Goal: Information Seeking & Learning: Find specific page/section

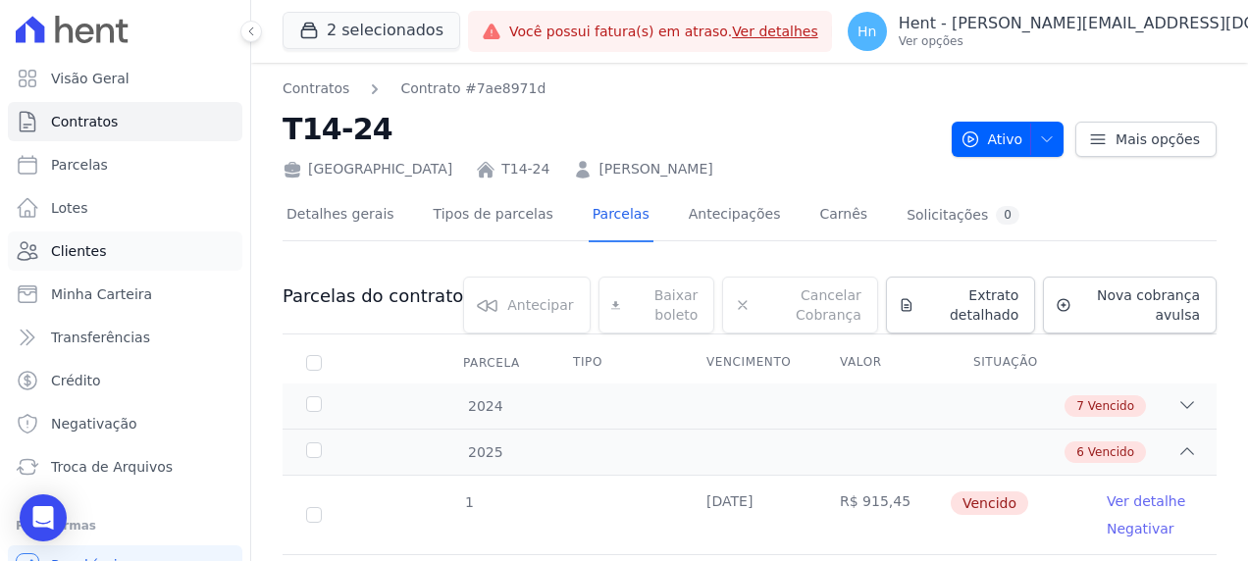
click at [100, 252] on link "Clientes" at bounding box center [125, 251] width 235 height 39
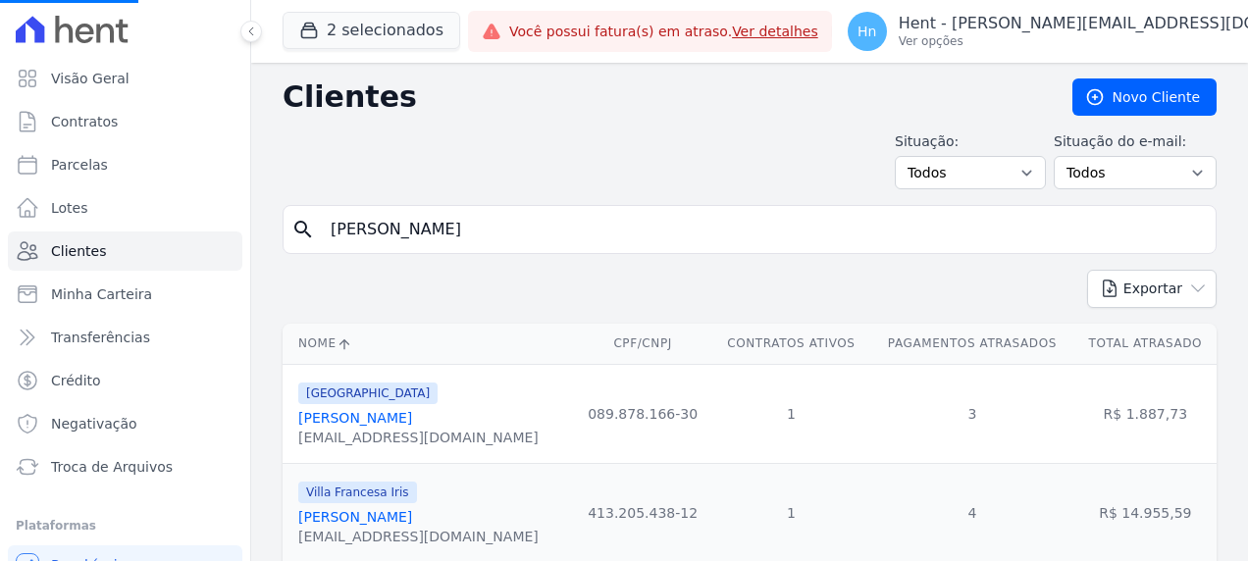
drag, startPoint x: 466, startPoint y: 227, endPoint x: 304, endPoint y: 221, distance: 162.1
click at [304, 221] on div "search [PERSON_NAME]" at bounding box center [750, 229] width 934 height 49
click at [481, 221] on input "search" at bounding box center [763, 229] width 889 height 39
paste input "[PERSON_NAME]"
type input "[PERSON_NAME]"
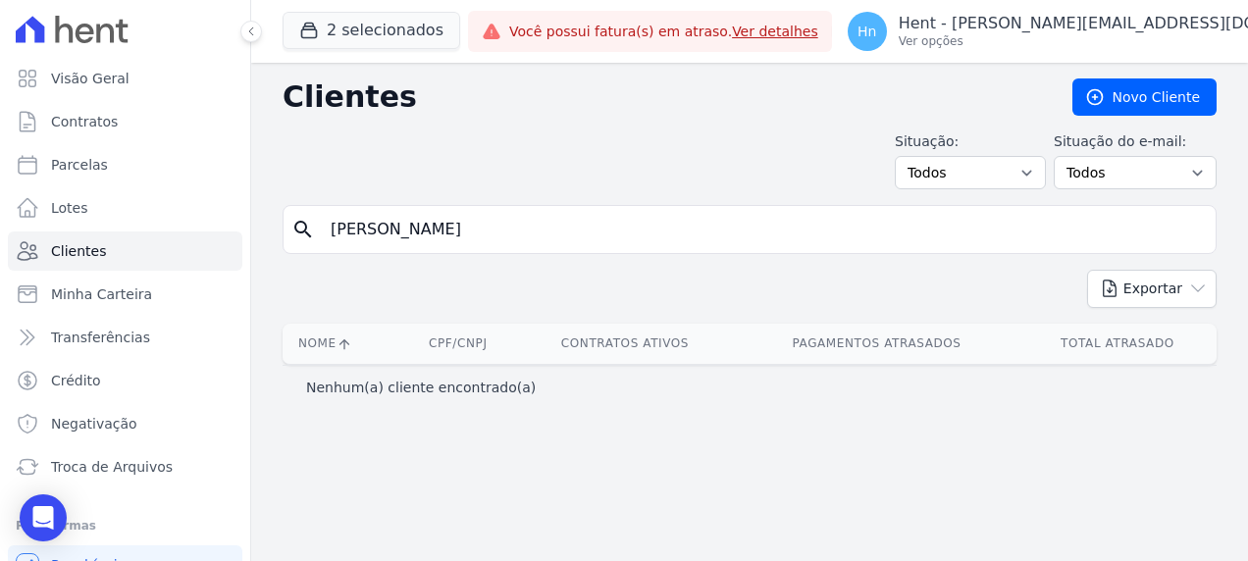
click at [328, 233] on input "[PERSON_NAME]" at bounding box center [763, 229] width 889 height 39
click at [463, 232] on input "[PERSON_NAME]" at bounding box center [763, 229] width 889 height 39
click at [567, 224] on input "[PERSON_NAME]" at bounding box center [763, 229] width 889 height 39
type input "[PERSON_NAME]"
click at [429, 235] on input "[PERSON_NAME]" at bounding box center [763, 229] width 889 height 39
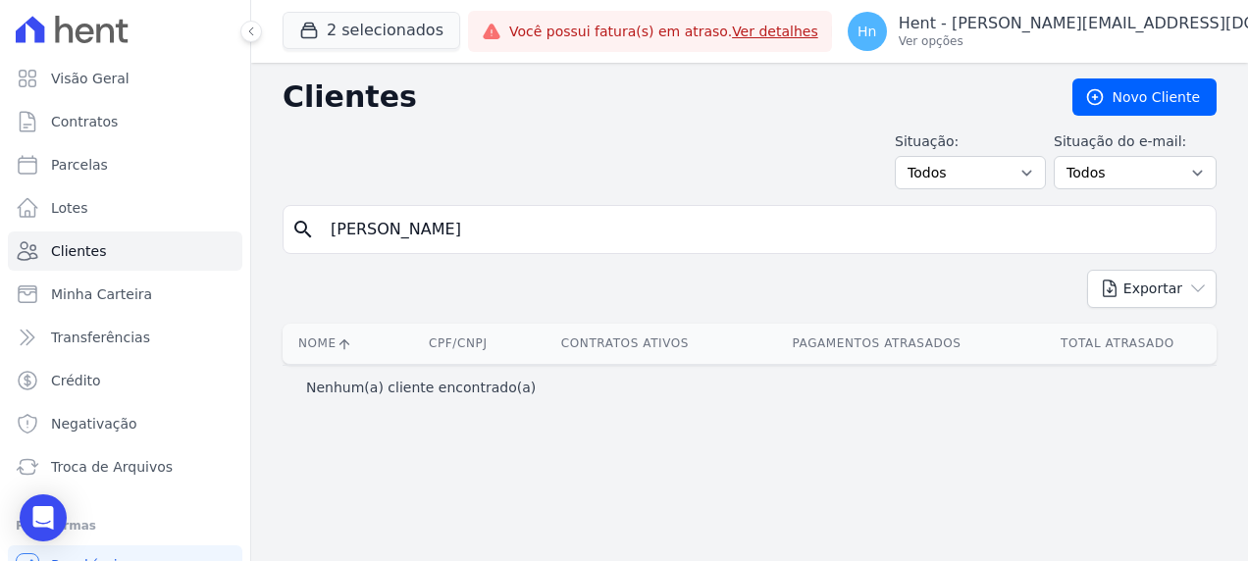
type input "[PERSON_NAME]"
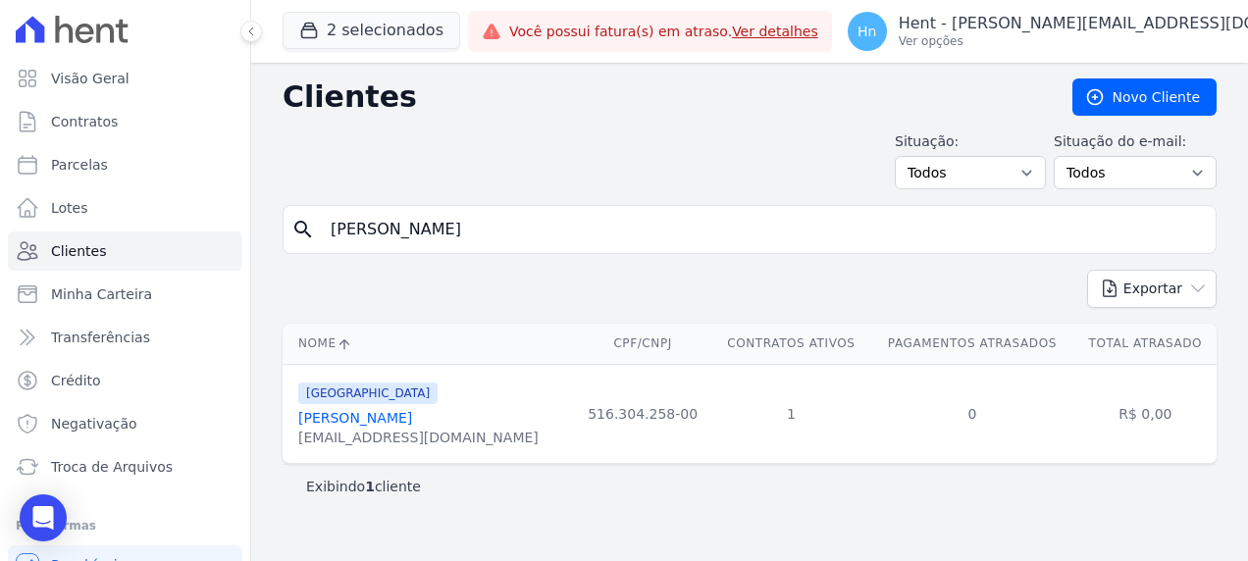
click at [400, 424] on link "[PERSON_NAME]" at bounding box center [355, 418] width 114 height 16
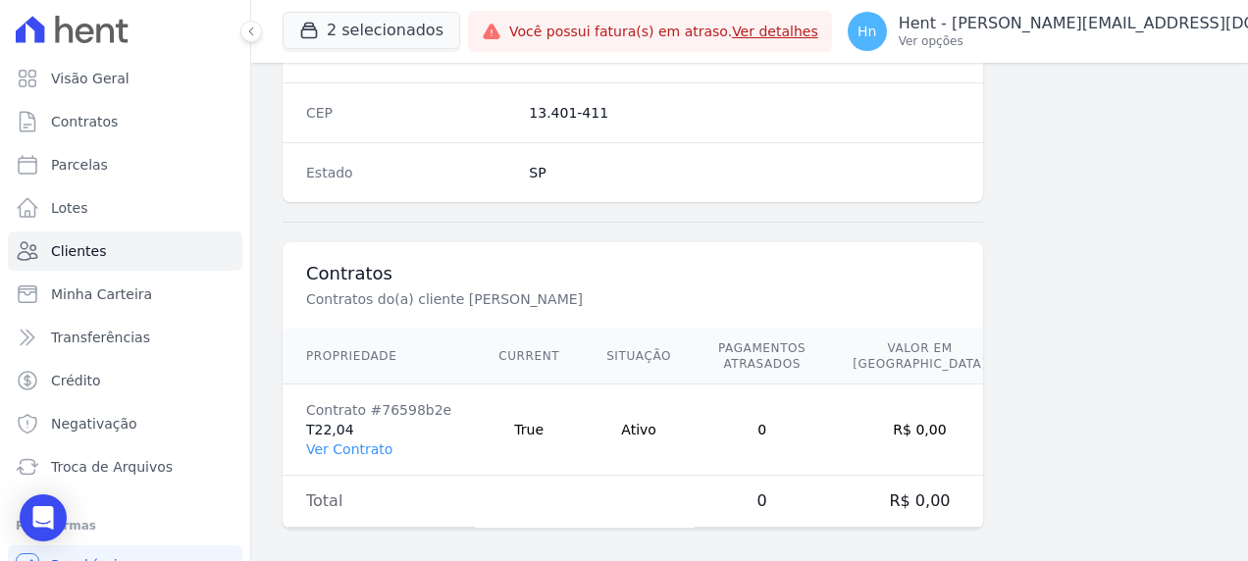
scroll to position [1281, 0]
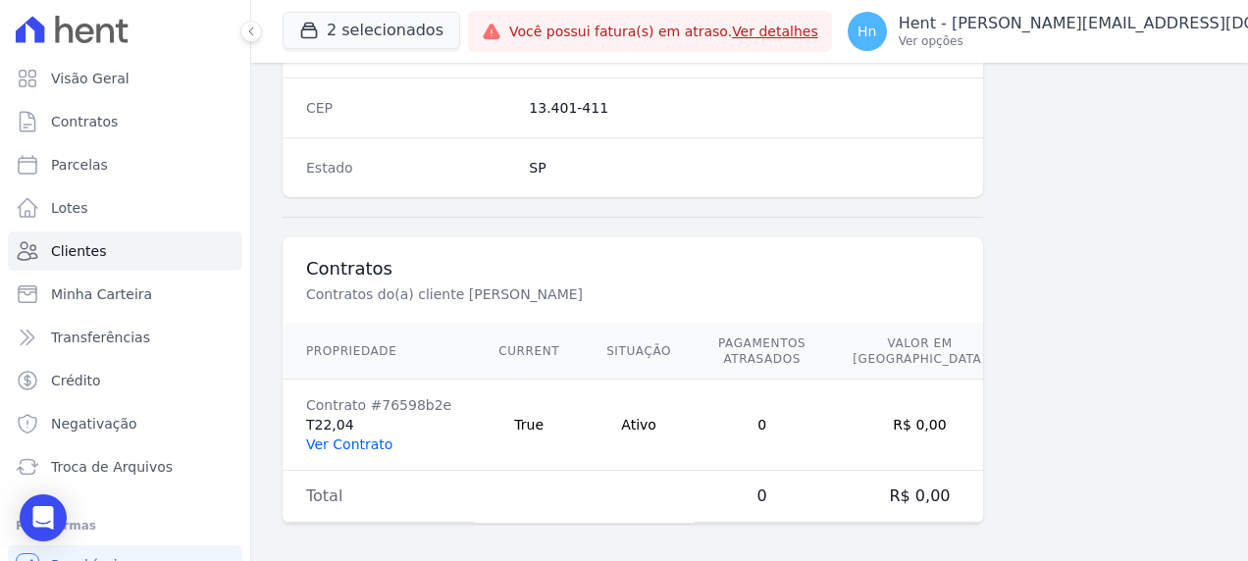
click at [355, 440] on link "Ver Contrato" at bounding box center [349, 445] width 86 height 16
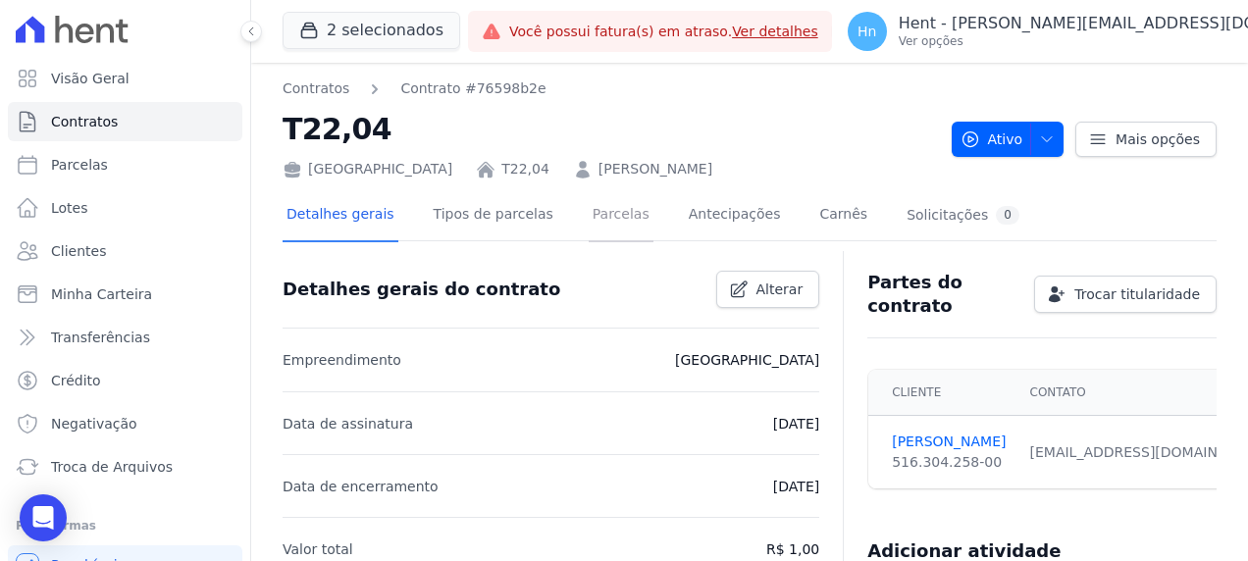
click at [589, 220] on link "Parcelas" at bounding box center [621, 216] width 65 height 52
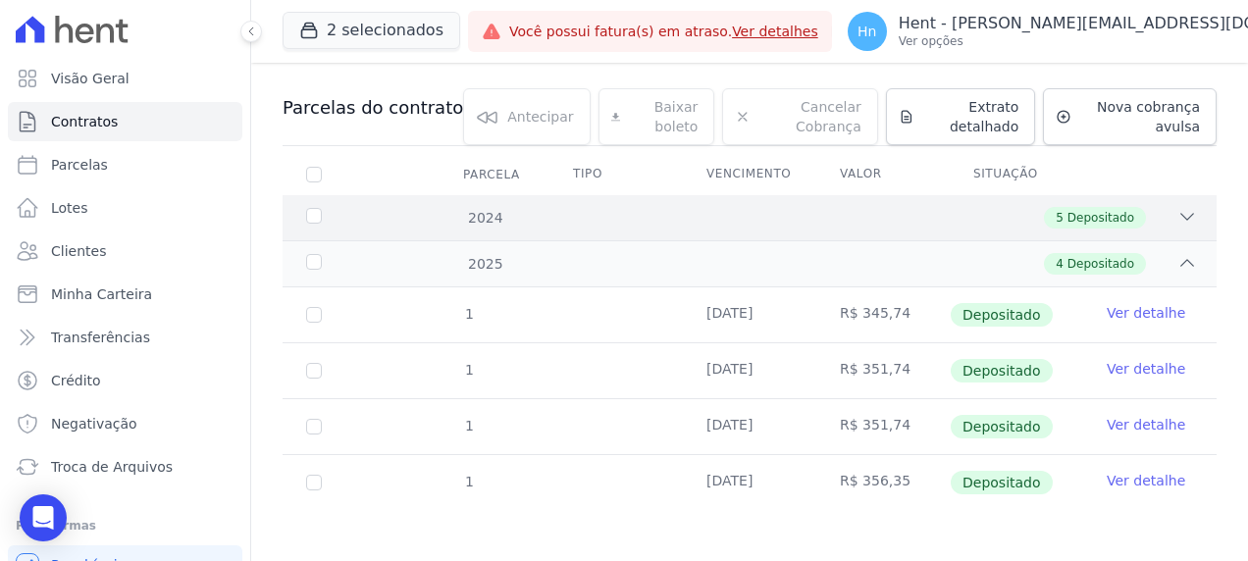
scroll to position [193, 0]
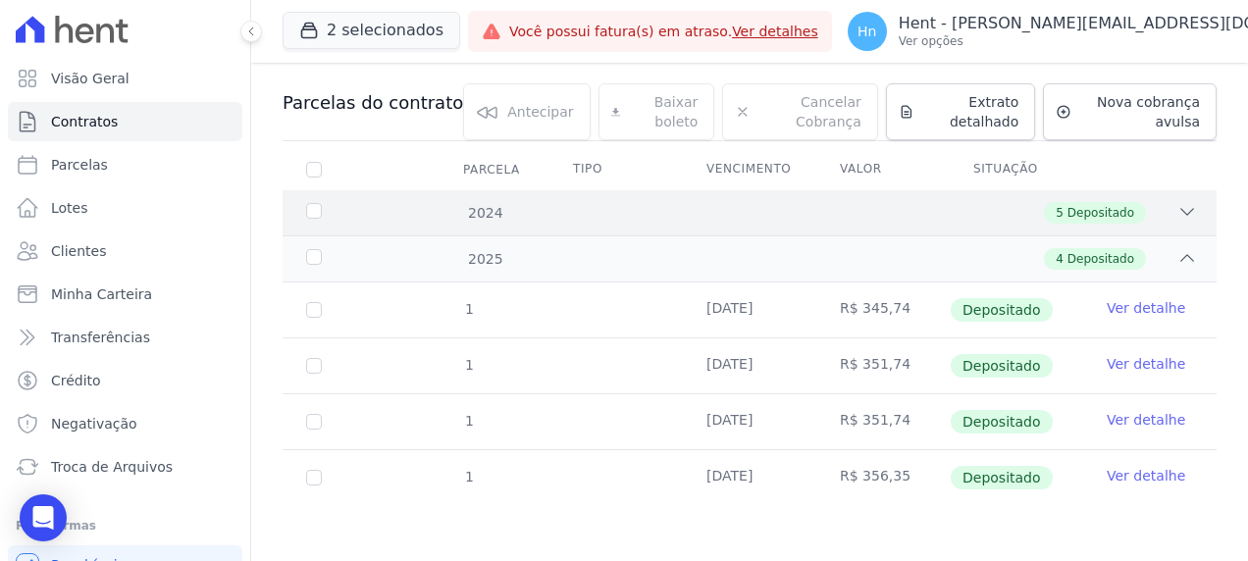
click at [1178, 210] on icon at bounding box center [1188, 212] width 20 height 20
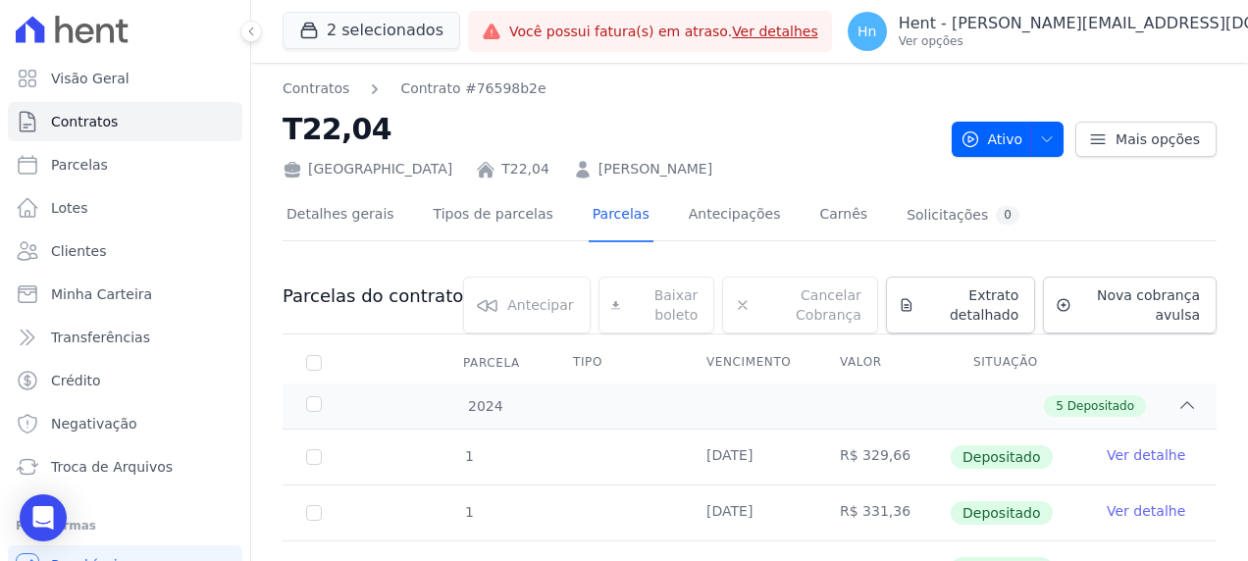
scroll to position [0, 0]
drag, startPoint x: 692, startPoint y: 165, endPoint x: 497, endPoint y: 178, distance: 195.7
click at [497, 178] on div "[GEOGRAPHIC_DATA] T22,04 [PERSON_NAME]" at bounding box center [610, 165] width 654 height 28
click at [599, 178] on link "[PERSON_NAME]" at bounding box center [656, 169] width 114 height 21
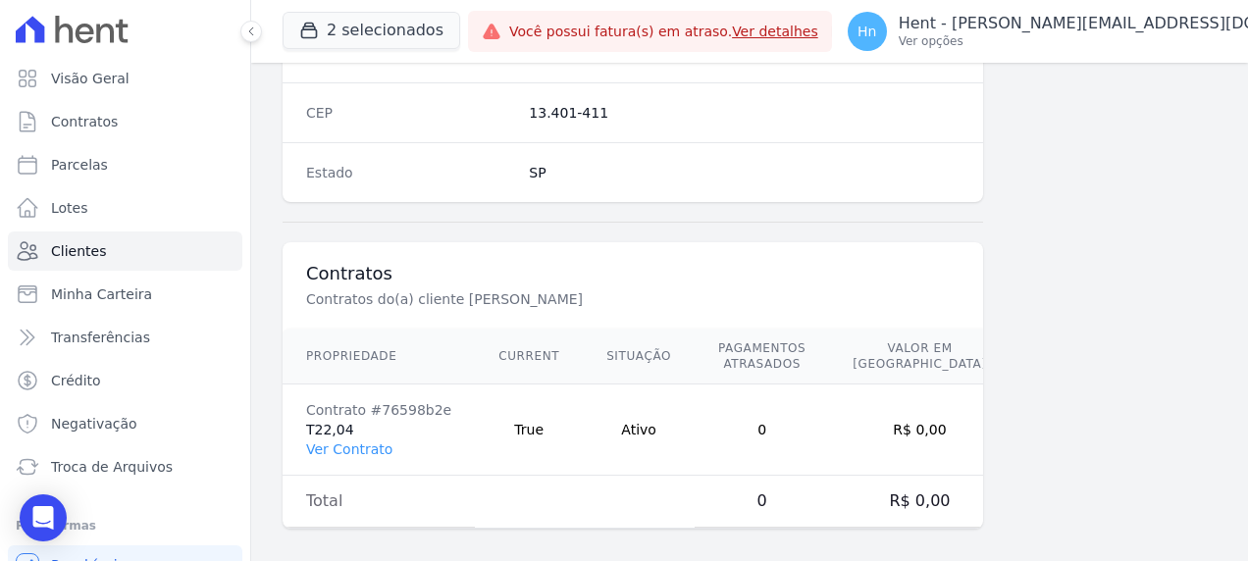
scroll to position [1281, 0]
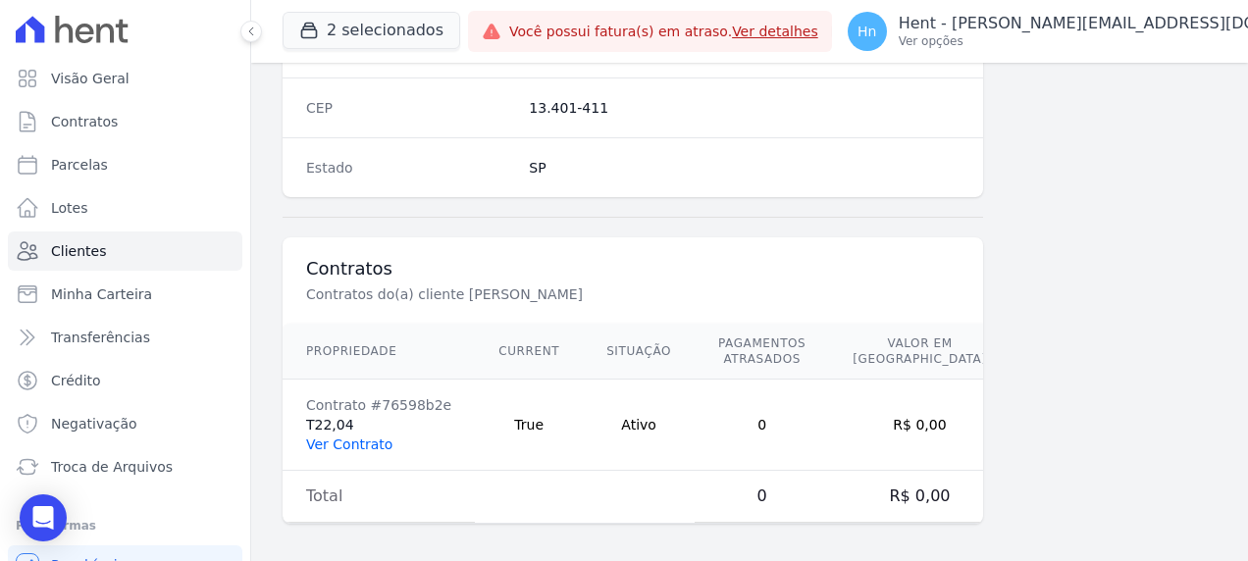
click at [341, 437] on link "Ver Contrato" at bounding box center [349, 445] width 86 height 16
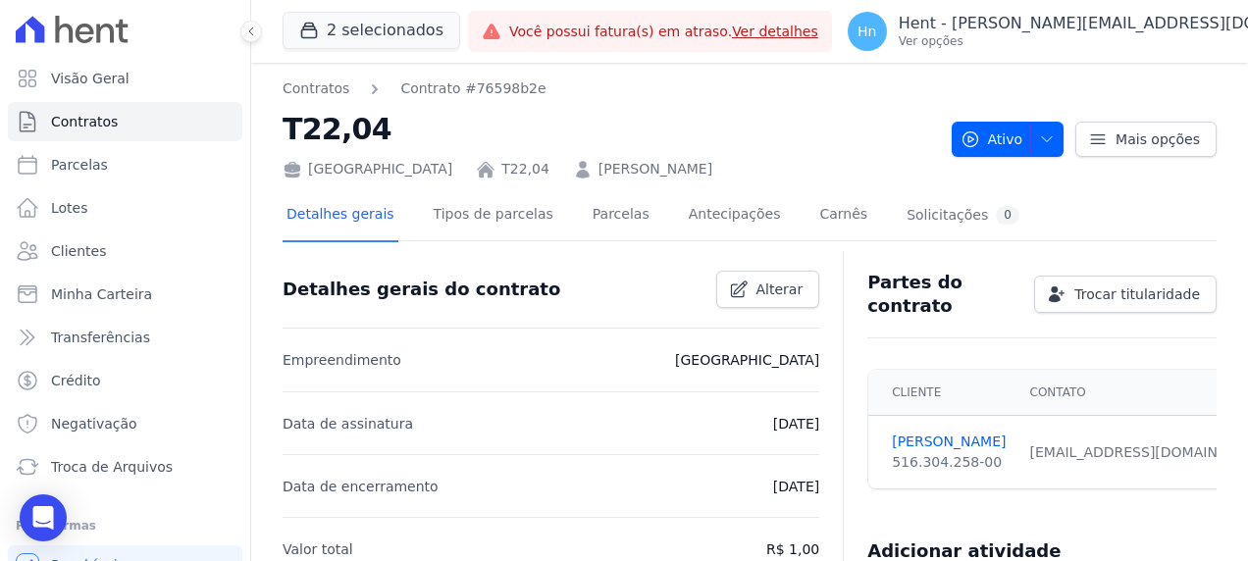
click at [591, 84] on nav "Contratos Contrato #76598b2e" at bounding box center [610, 89] width 654 height 21
drag, startPoint x: 681, startPoint y: 173, endPoint x: 483, endPoint y: 162, distance: 198.6
click at [483, 162] on div "[GEOGRAPHIC_DATA] T22,04 [PERSON_NAME]" at bounding box center [610, 165] width 654 height 28
copy link "[PERSON_NAME]"
